Goal: Communication & Community: Answer question/provide support

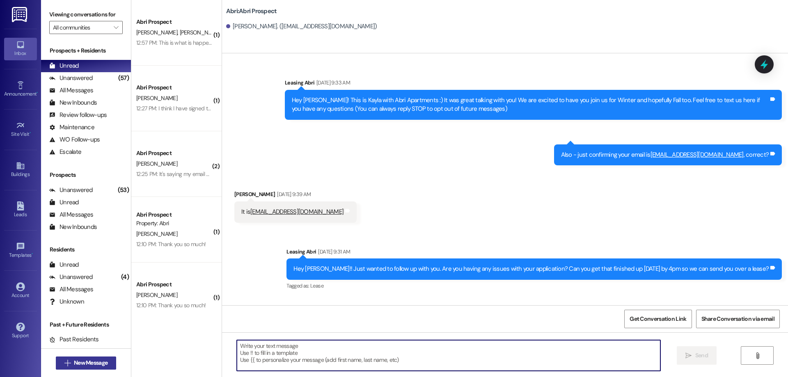
scroll to position [629, 0]
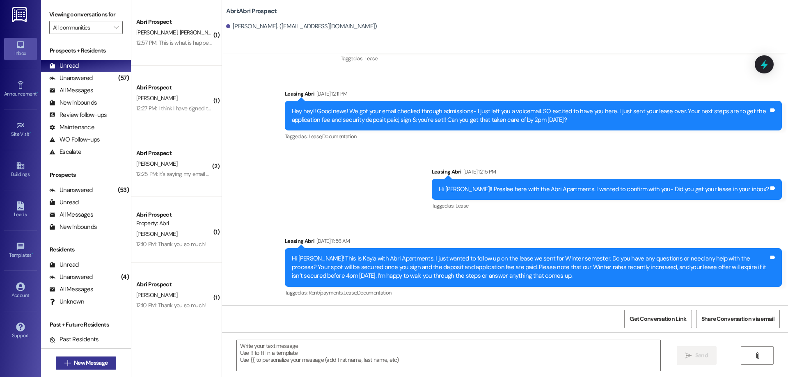
click at [92, 357] on button " New Message" at bounding box center [86, 363] width 61 height 13
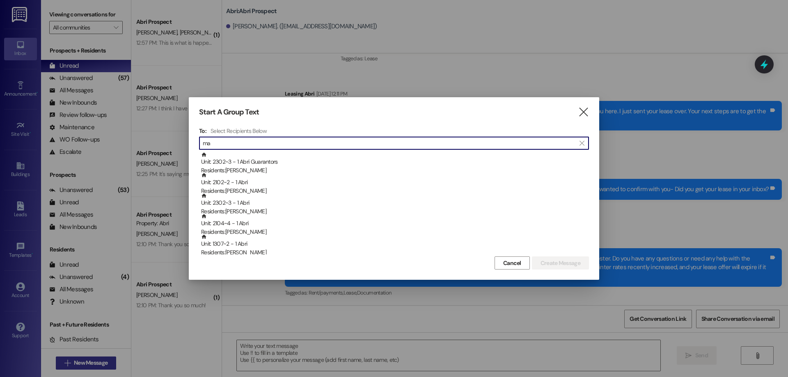
type input "m"
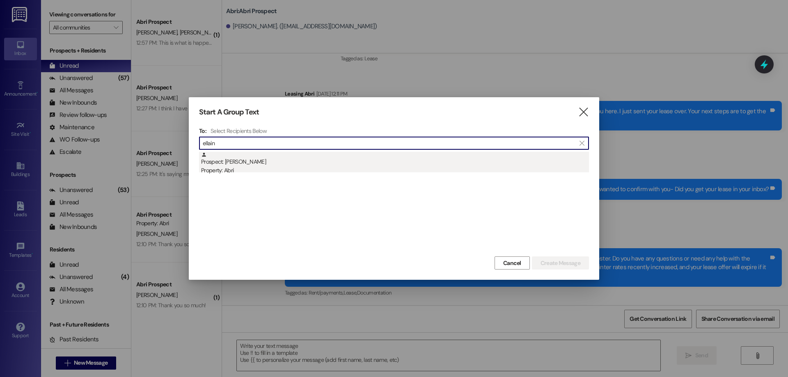
type input "ellain"
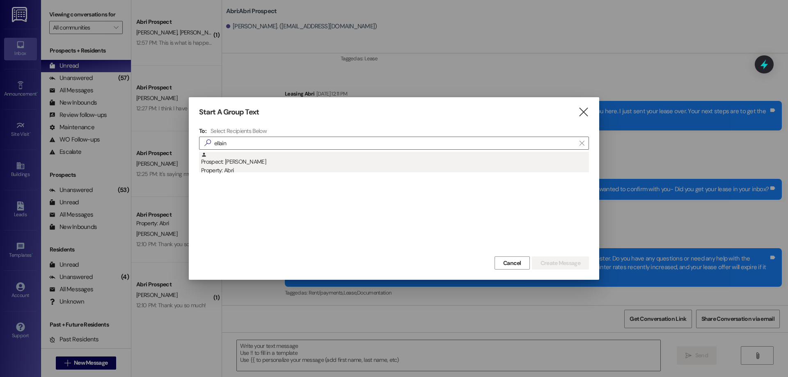
click at [254, 158] on div "Prospect: [PERSON_NAME] Property: Abri" at bounding box center [395, 163] width 388 height 23
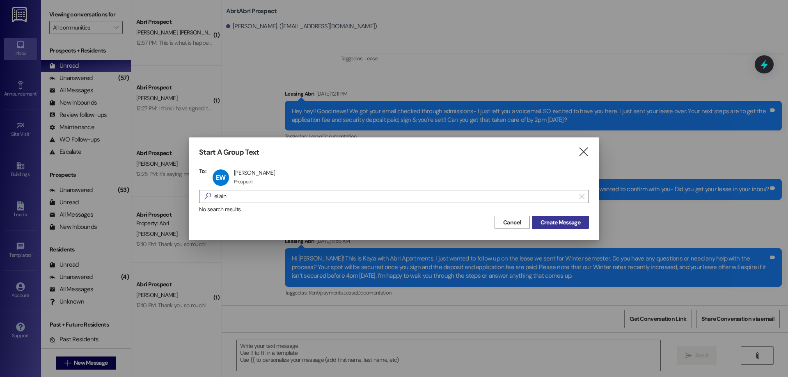
click at [565, 219] on span "Create Message" at bounding box center [561, 222] width 40 height 9
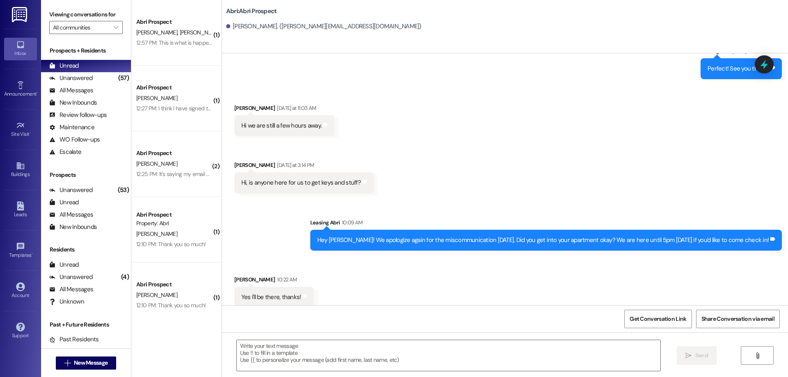
scroll to position [1302, 0]
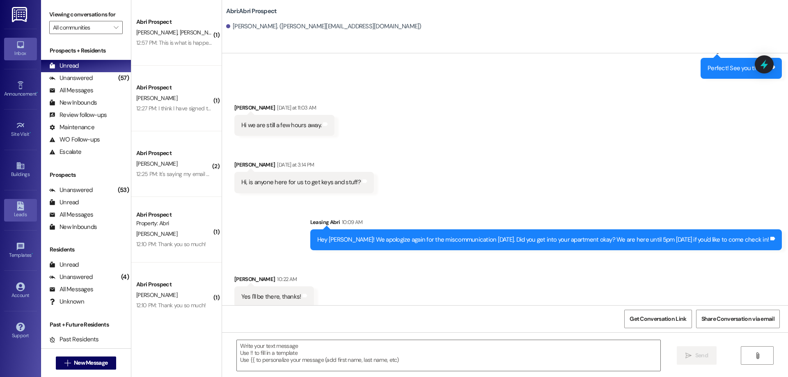
click at [18, 212] on div "Leads" at bounding box center [20, 215] width 41 height 8
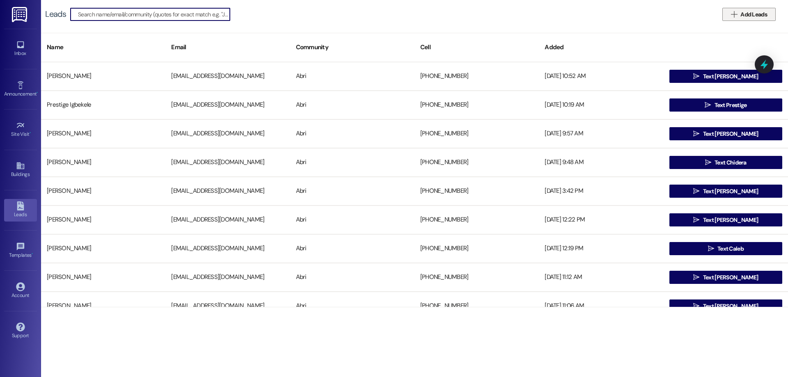
click at [750, 17] on span "Add Leads" at bounding box center [753, 14] width 27 height 9
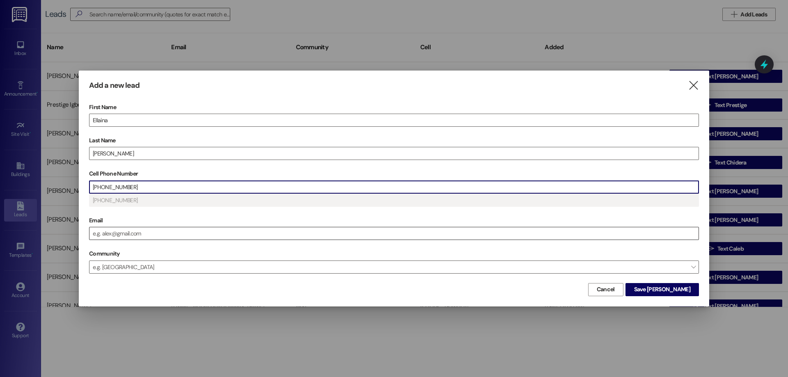
click at [328, 236] on input "Email" at bounding box center [393, 233] width 609 height 12
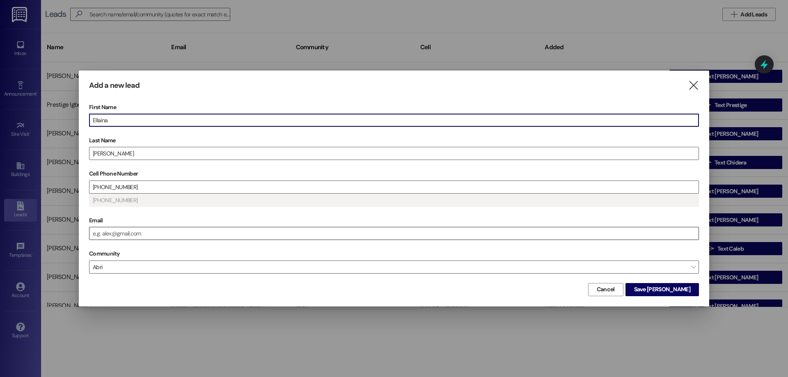
click at [263, 229] on input "Email" at bounding box center [393, 233] width 609 height 12
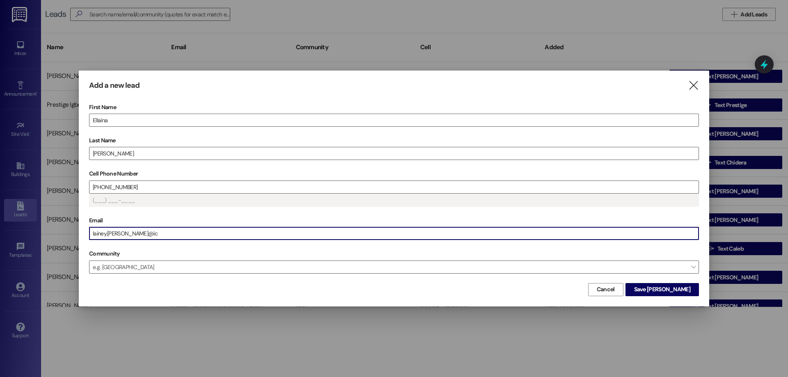
type input "[PHONE_NUMBER]"
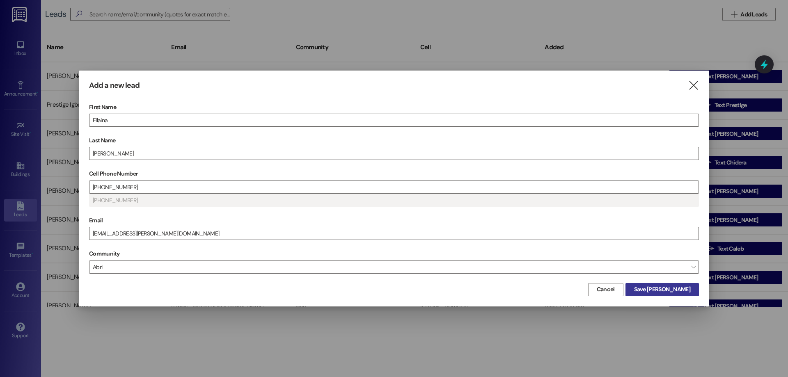
click at [675, 286] on span "Save [PERSON_NAME]" at bounding box center [662, 289] width 56 height 9
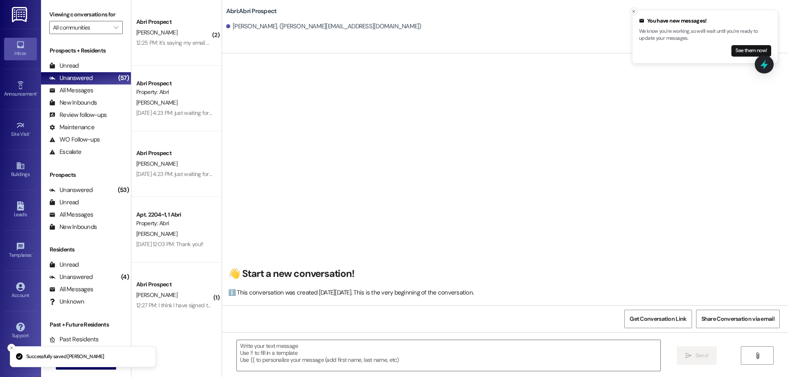
click at [633, 11] on line "Close toast" at bounding box center [633, 11] width 2 height 2
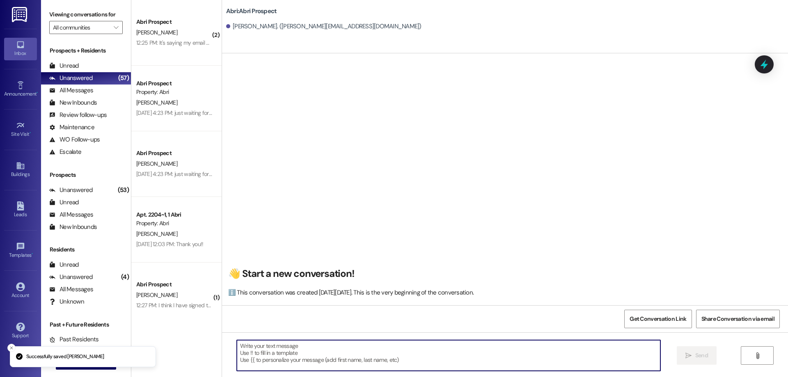
click at [410, 356] on textarea at bounding box center [449, 355] width 424 height 31
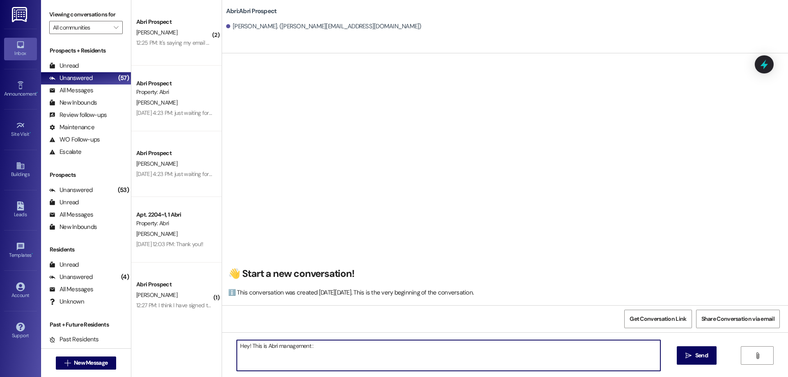
type textarea "Hey! This is Abri management :)"
